Goal: Information Seeking & Learning: Learn about a topic

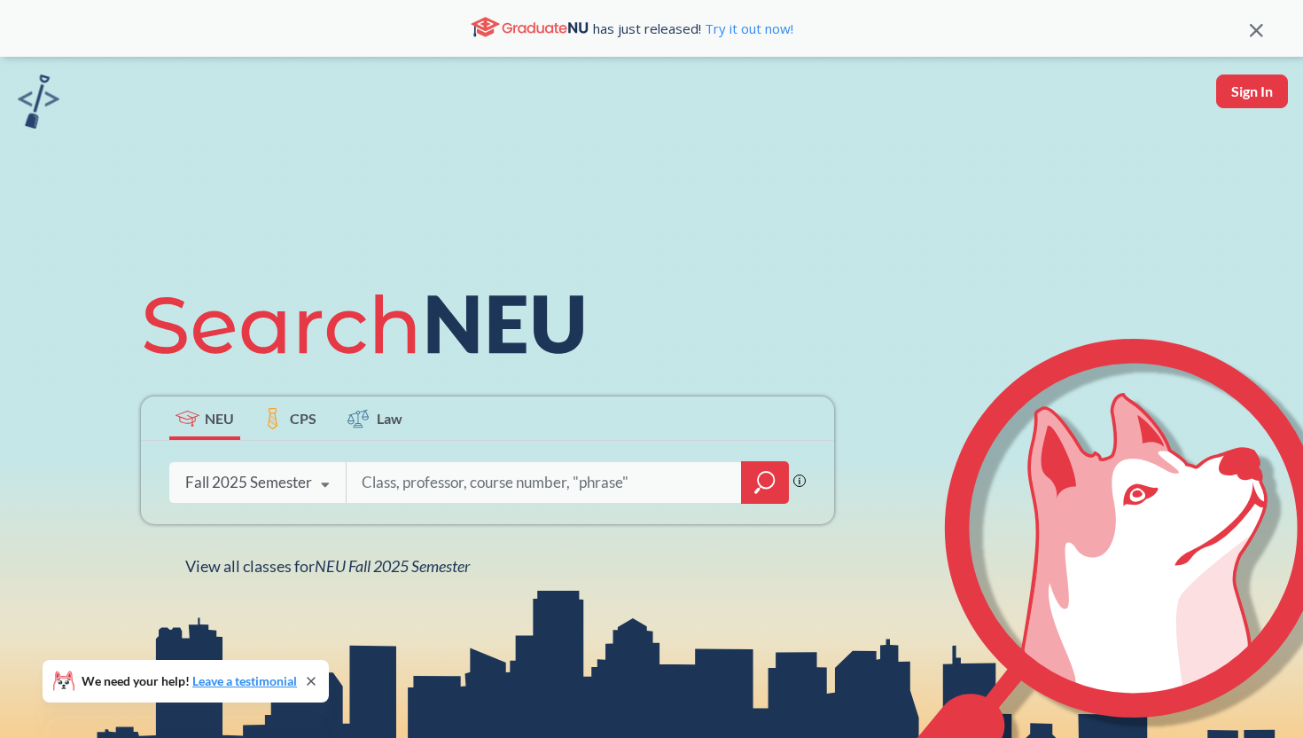
click at [450, 463] on div at bounding box center [567, 482] width 443 height 41
click at [434, 488] on input "search" at bounding box center [544, 482] width 369 height 37
type input "cs 3650"
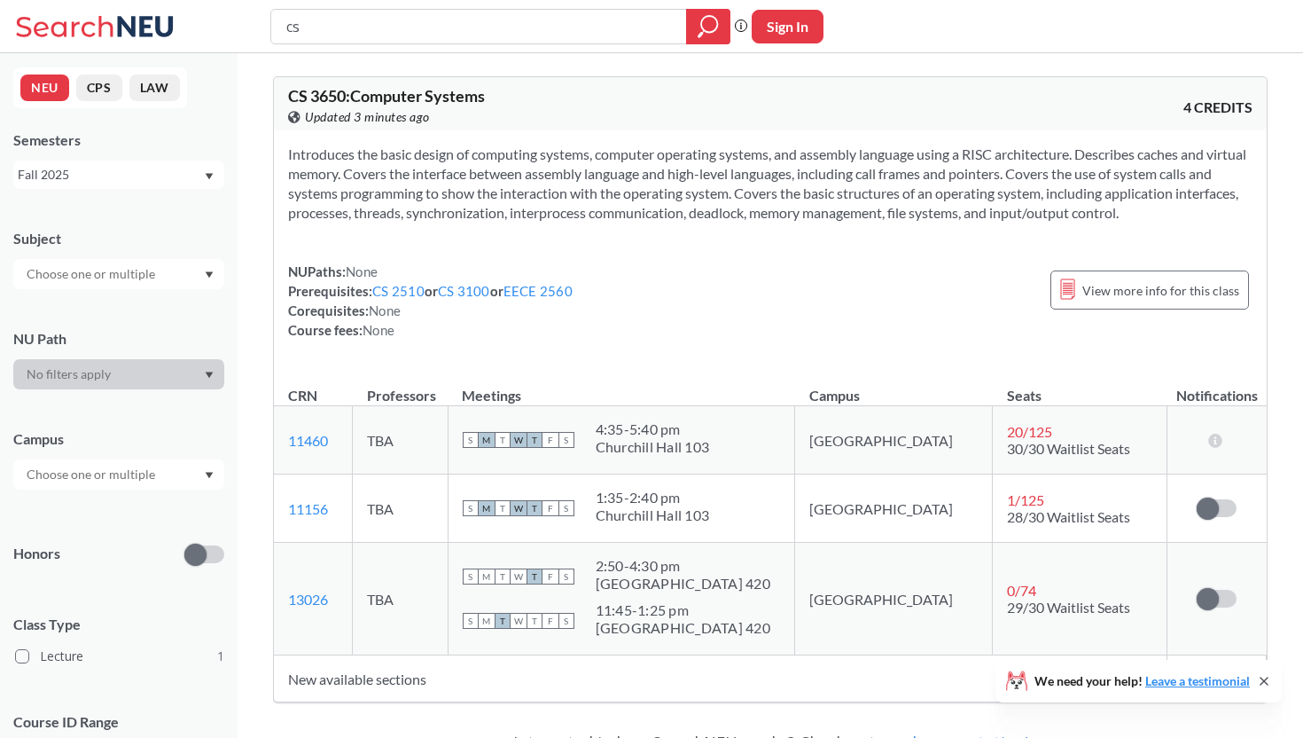
type input "c"
type input "computer hardware"
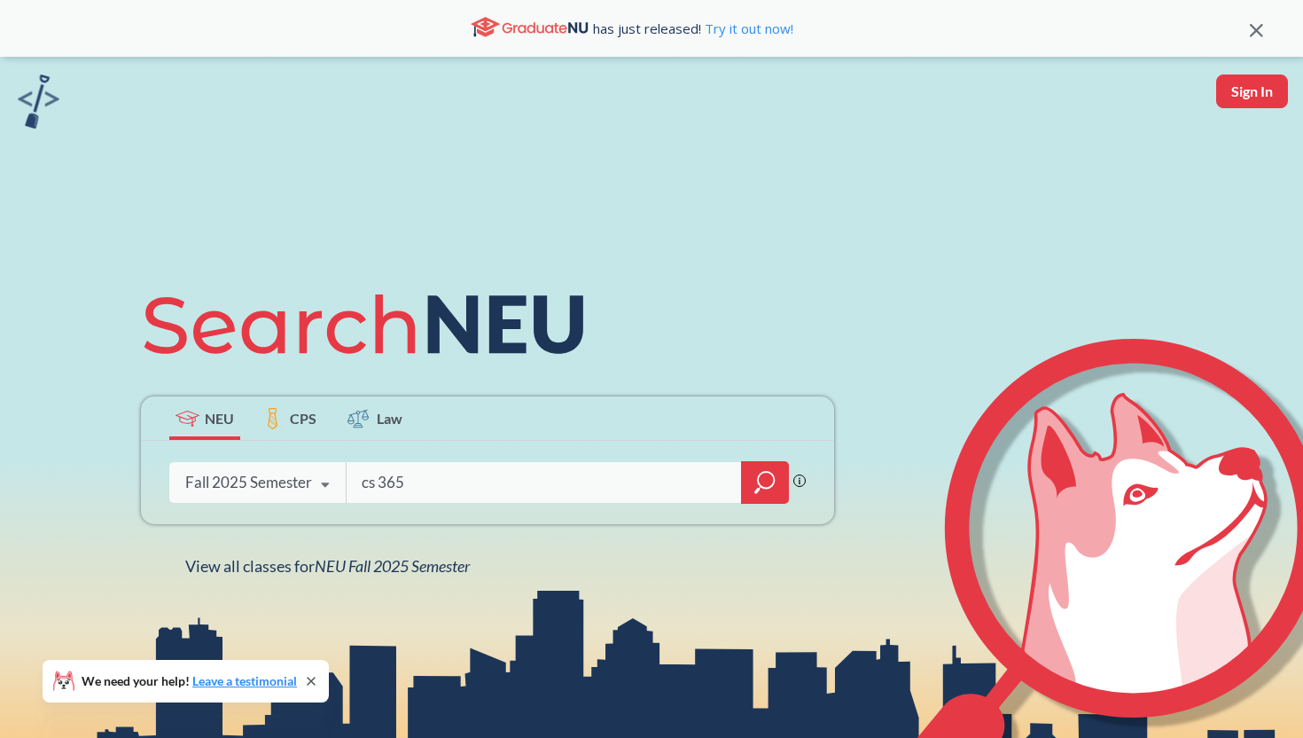
type input "cs 3650"
